Goal: Information Seeking & Learning: Check status

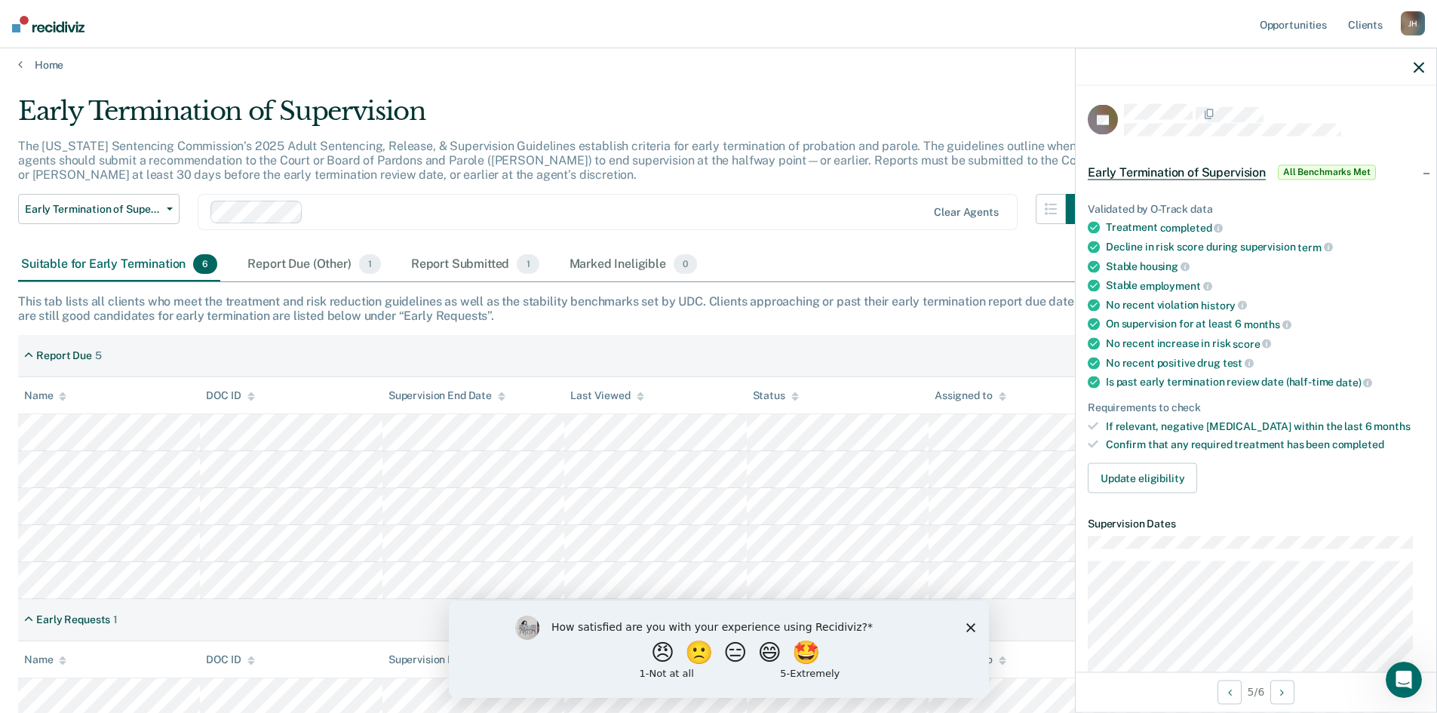
scroll to position [11, 0]
click at [964, 626] on div "How satisfied are you with your experience using Recidiviz? 😠 🙁 😑 😄 🤩 1 - Not a…" at bounding box center [718, 648] width 540 height 97
click at [968, 623] on icon "Close survey" at bounding box center [970, 626] width 9 height 9
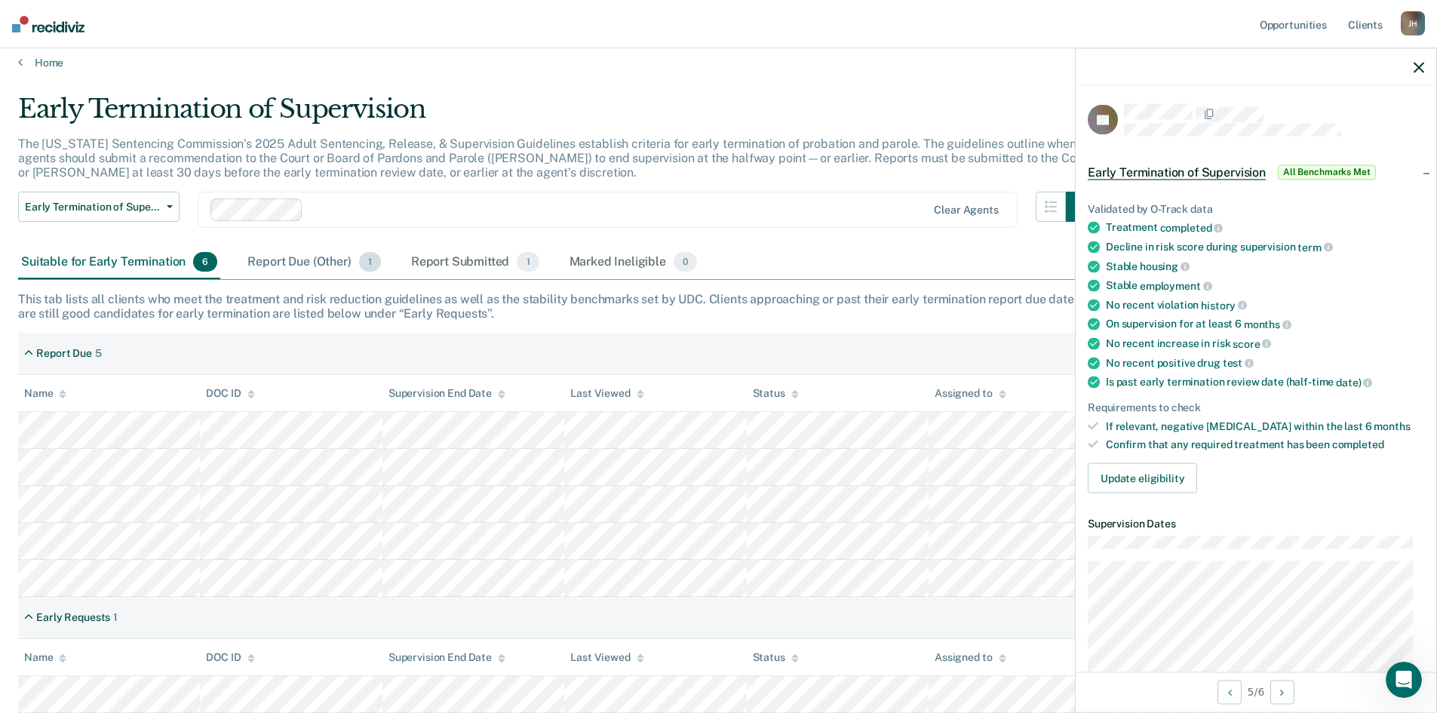
click at [299, 266] on div "Report Due (Other) 1" at bounding box center [313, 262] width 139 height 33
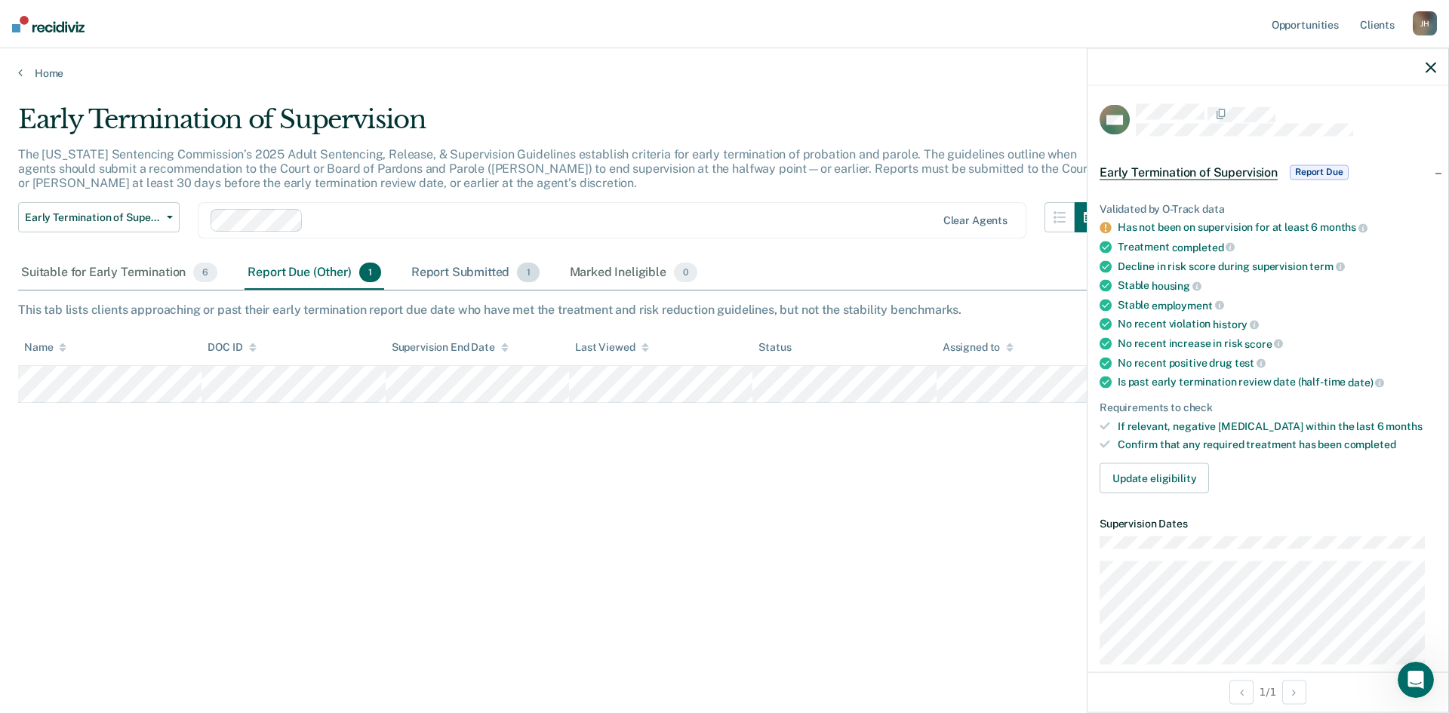
click at [469, 268] on div "Report Submitted 1" at bounding box center [475, 273] width 134 height 33
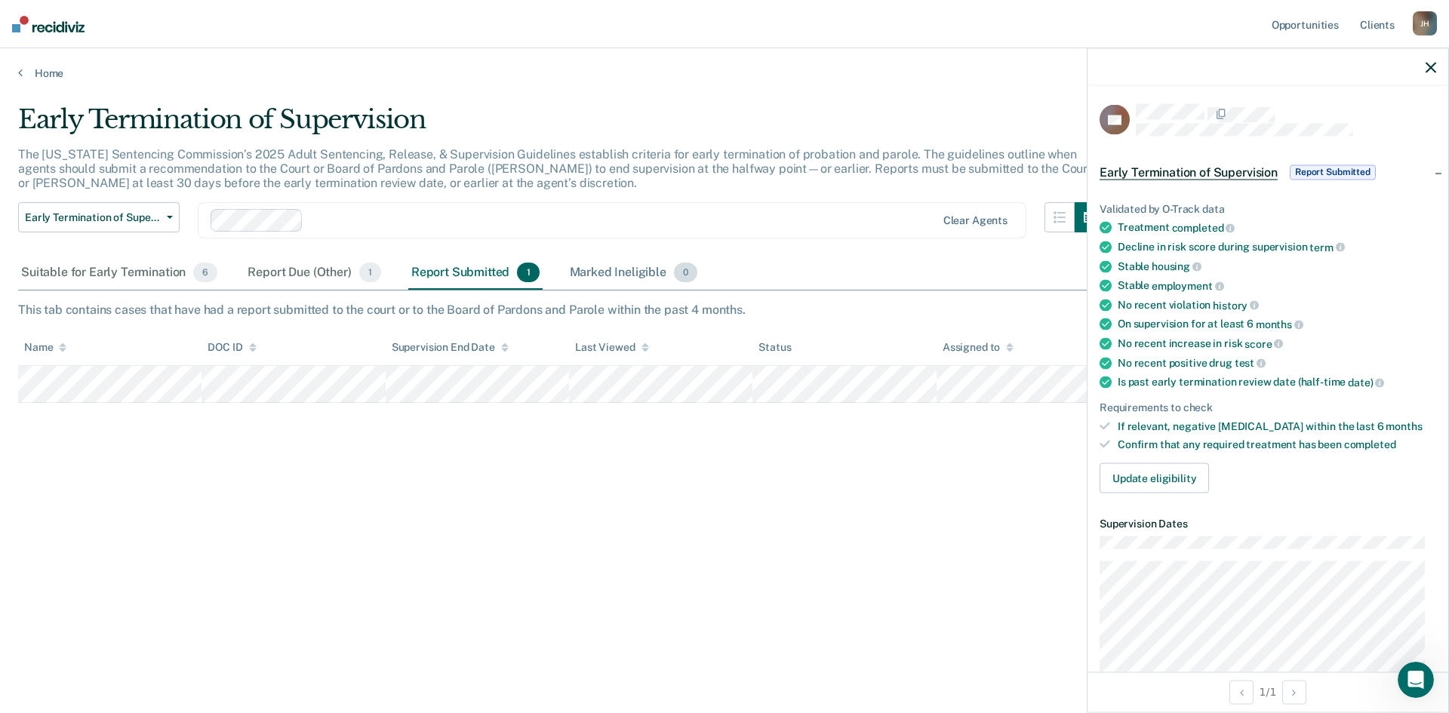
click at [617, 274] on div "Marked Ineligible 0" at bounding box center [634, 273] width 134 height 33
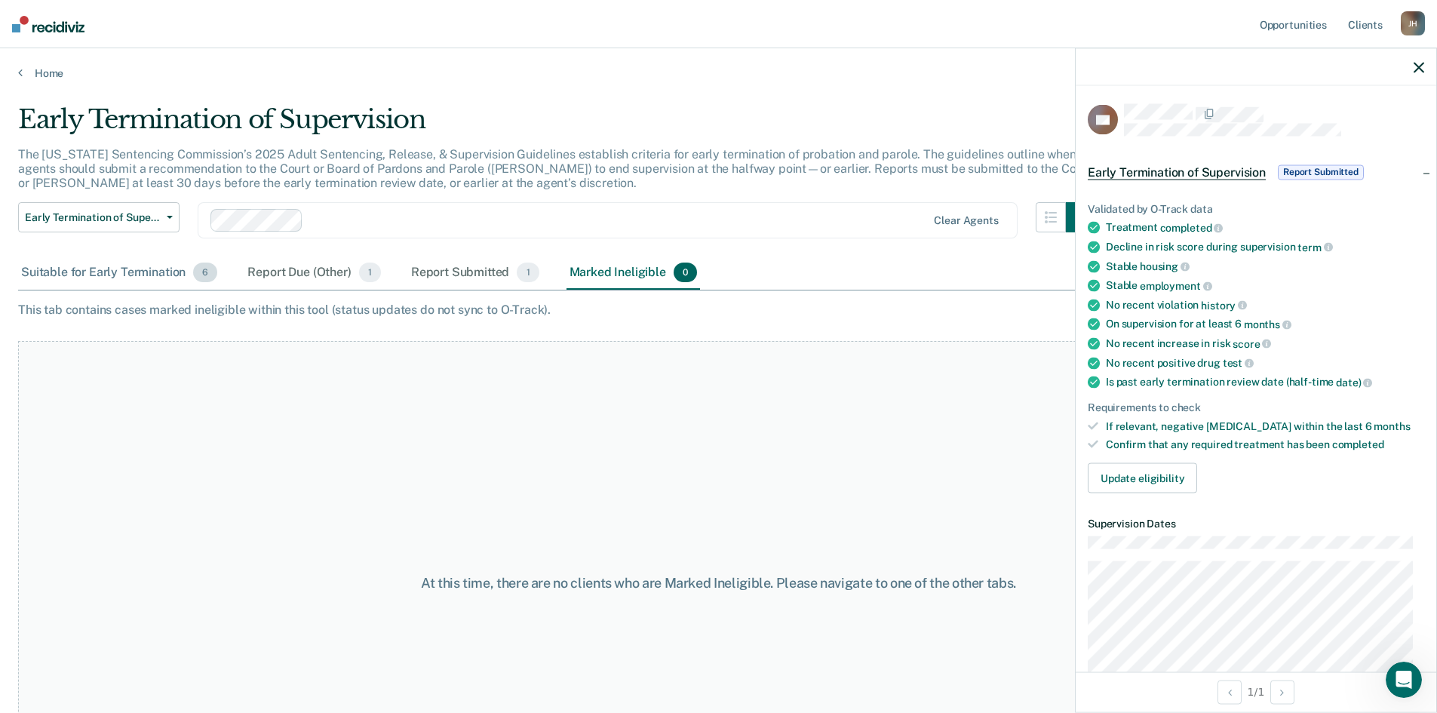
click at [88, 269] on div "Suitable for Early Termination 6" at bounding box center [119, 273] width 202 height 33
